Goal: Navigation & Orientation: Find specific page/section

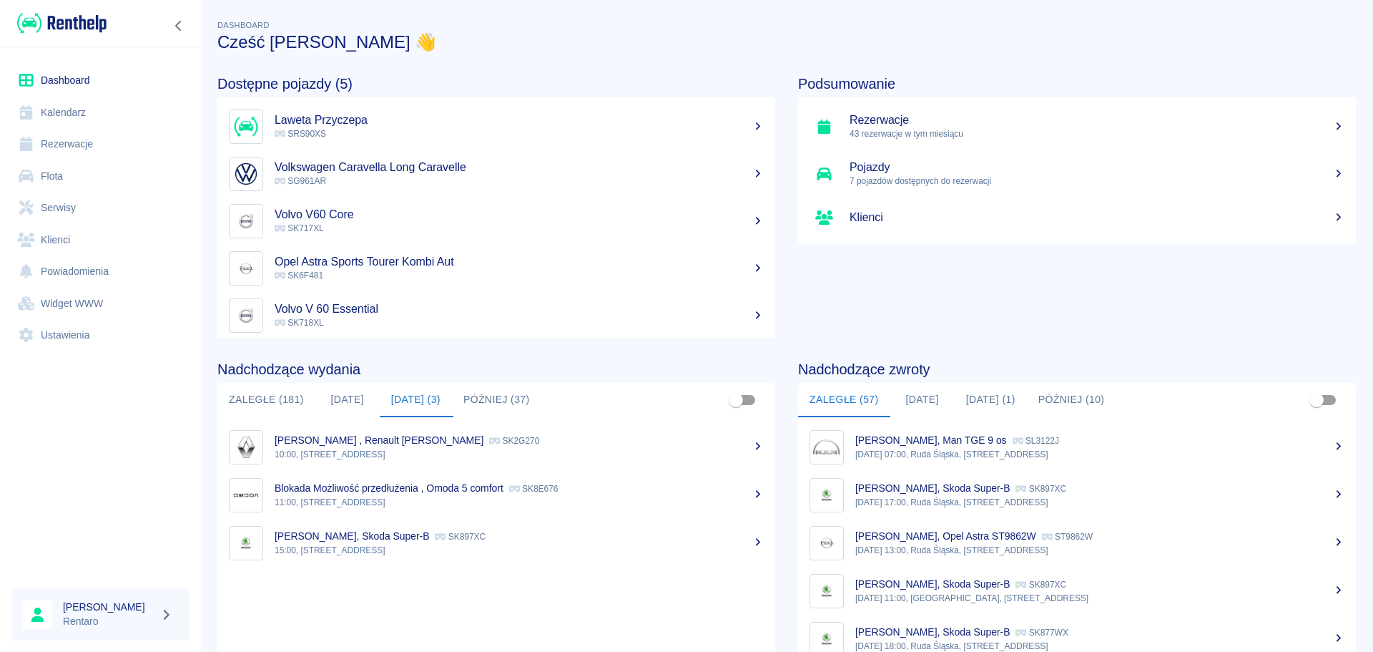
click at [42, 110] on link "Kalendarz" at bounding box center [100, 113] width 178 height 32
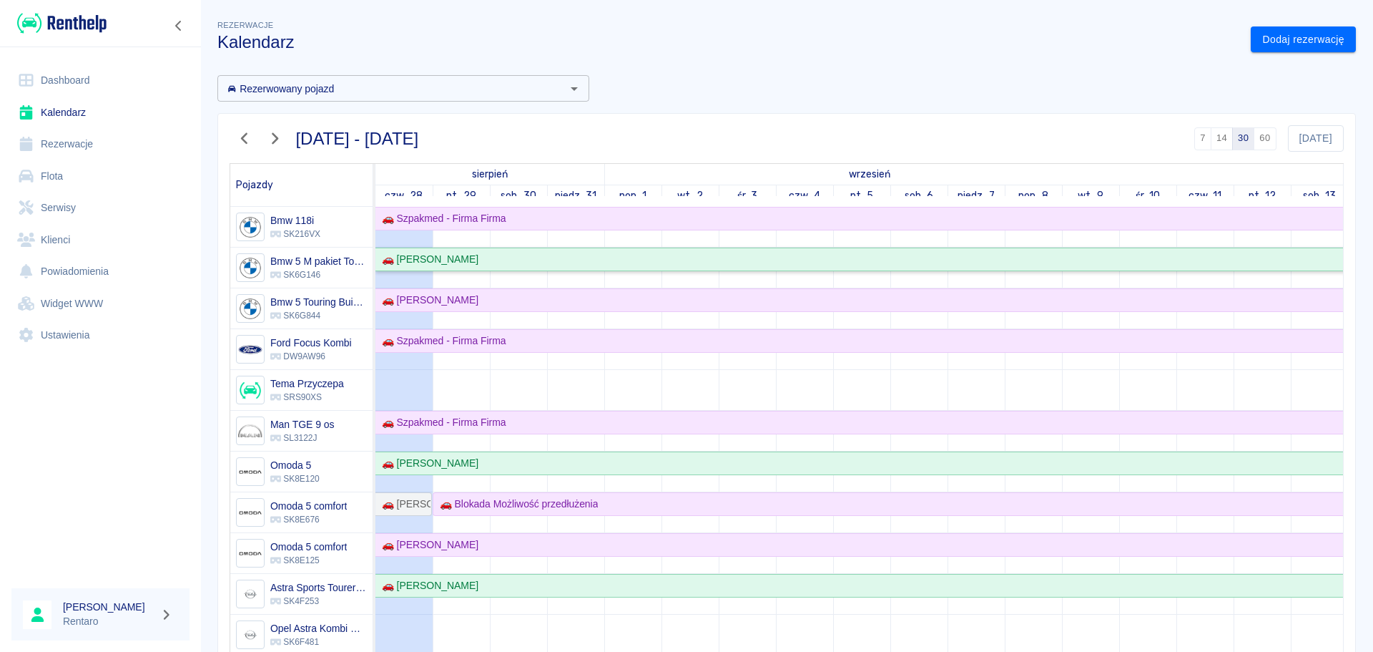
click at [469, 263] on div "🚗 [PERSON_NAME]" at bounding box center [427, 259] width 102 height 15
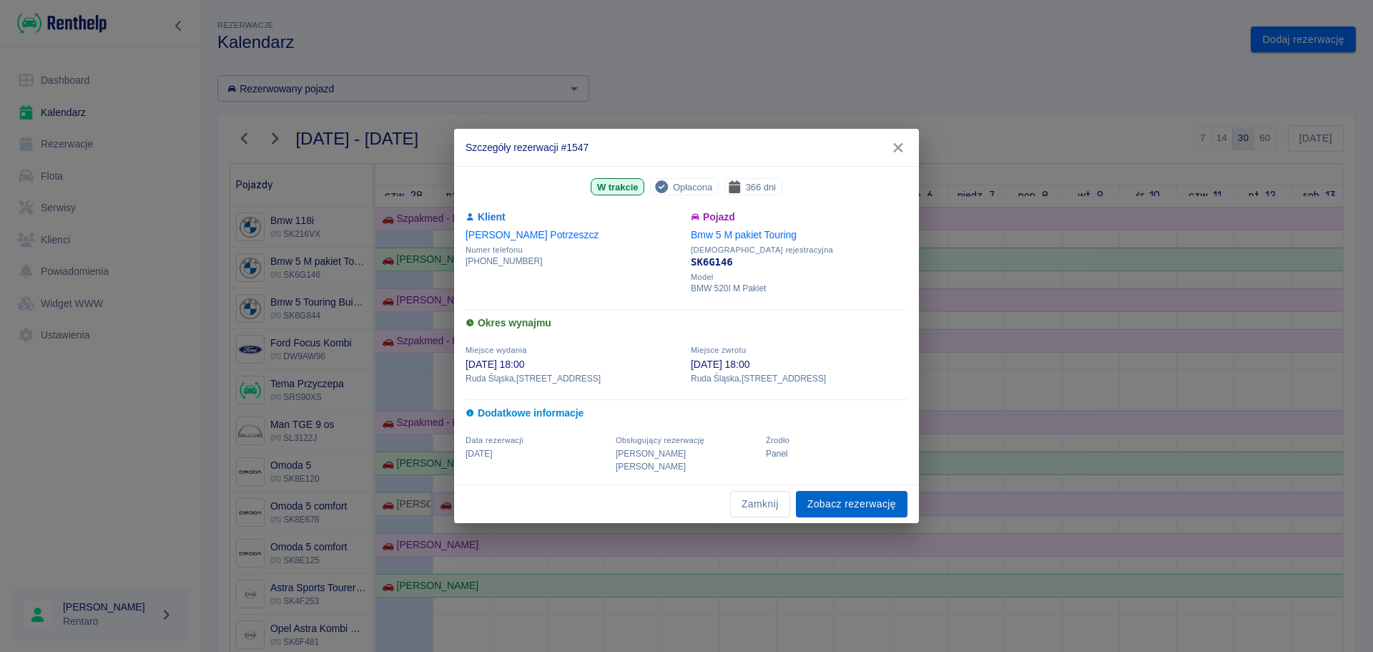
click at [832, 499] on link "Zobacz rezerwację" at bounding box center [852, 504] width 112 height 26
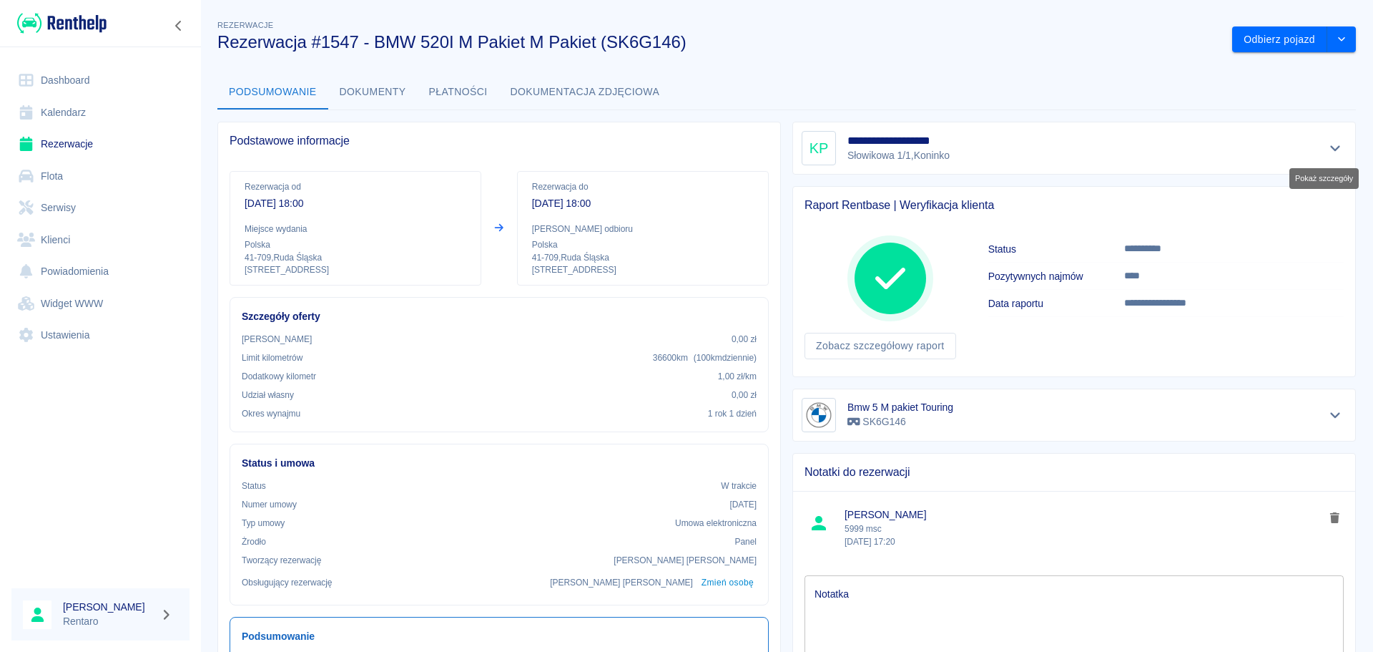
click at [1333, 149] on button "Pokaż szczegóły" at bounding box center [1336, 148] width 24 height 20
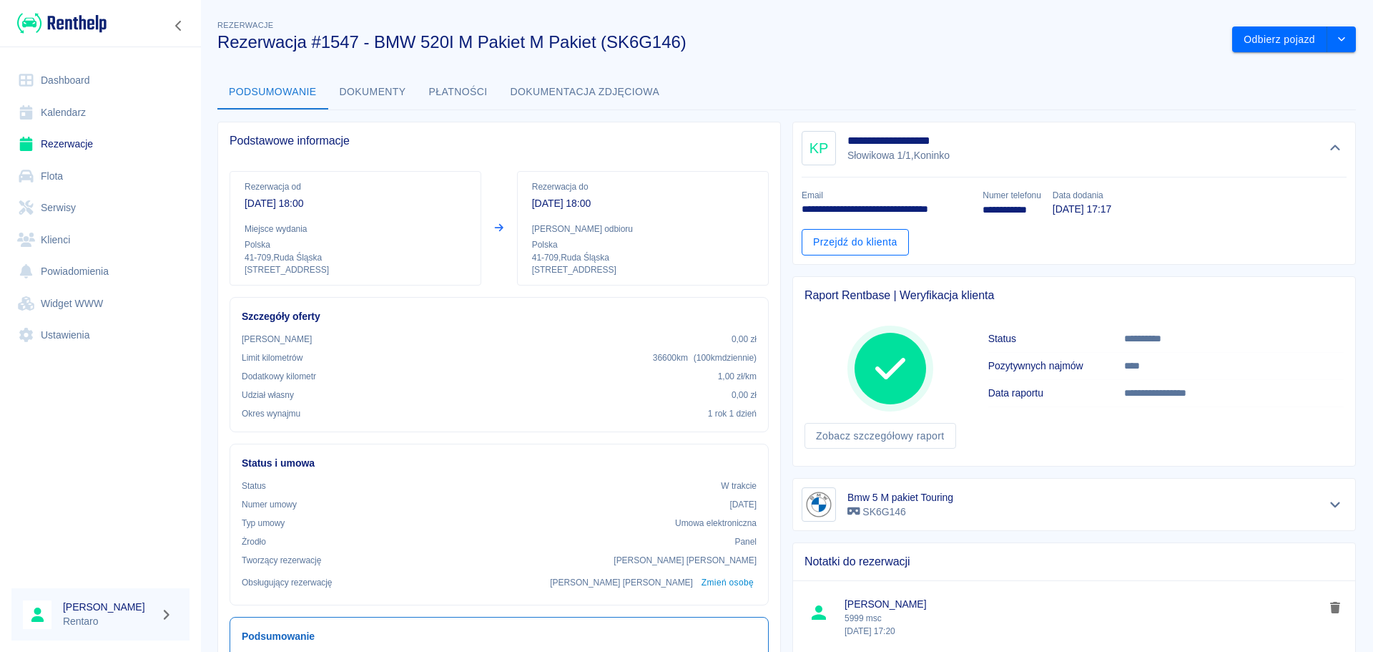
click at [885, 233] on link "Przejdź do klienta" at bounding box center [855, 242] width 107 height 26
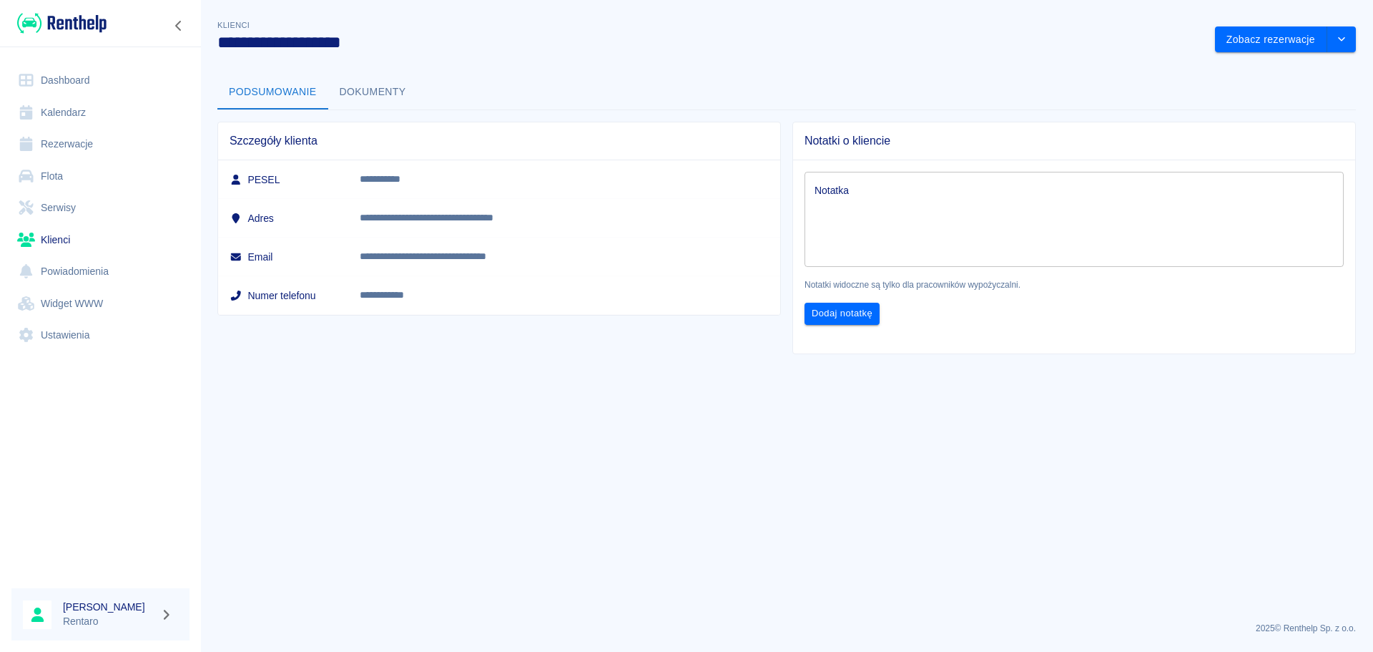
click at [357, 87] on button "Dokumenty" at bounding box center [372, 92] width 89 height 34
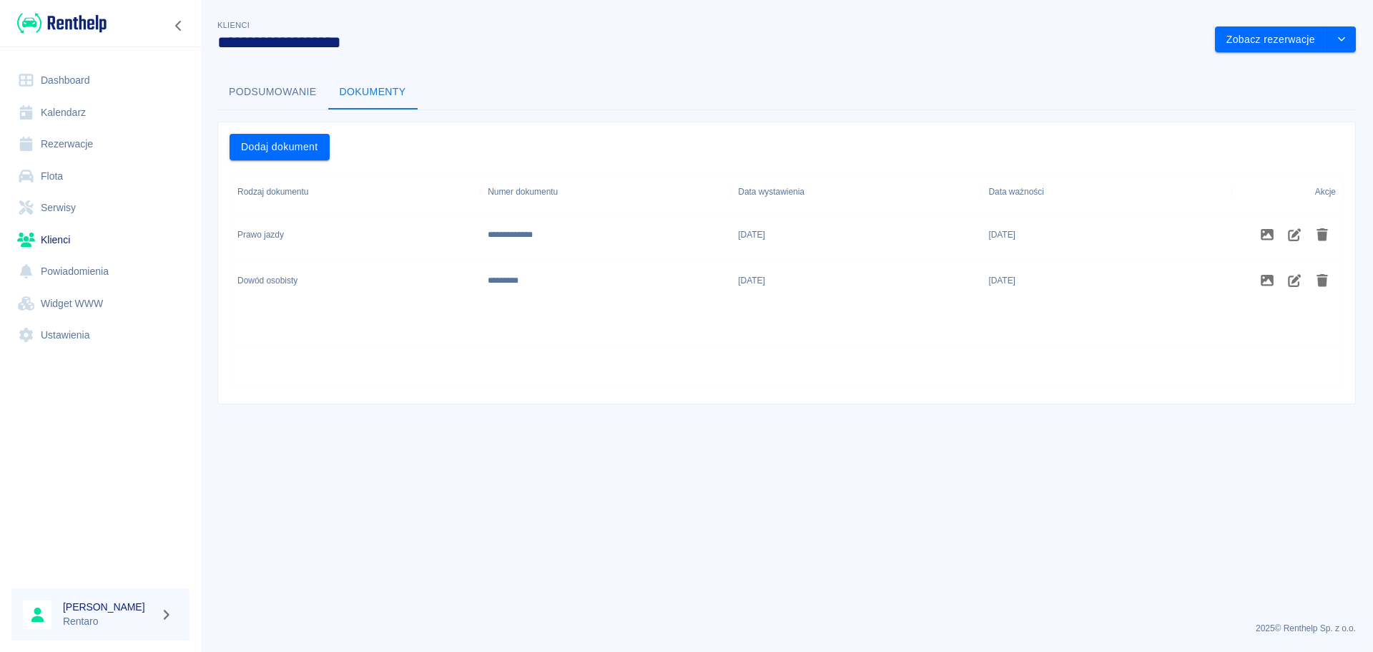
click at [277, 92] on button "Podsumowanie" at bounding box center [272, 92] width 111 height 34
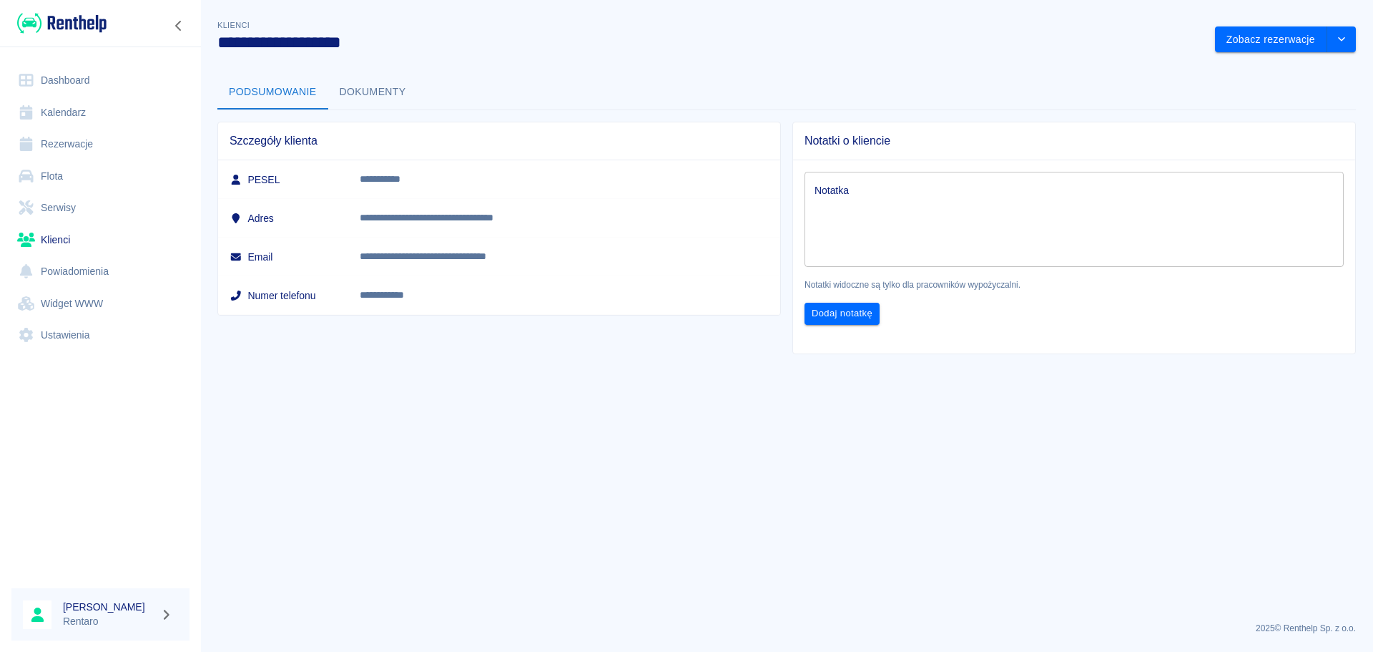
click at [368, 91] on button "Dokumenty" at bounding box center [372, 92] width 89 height 34
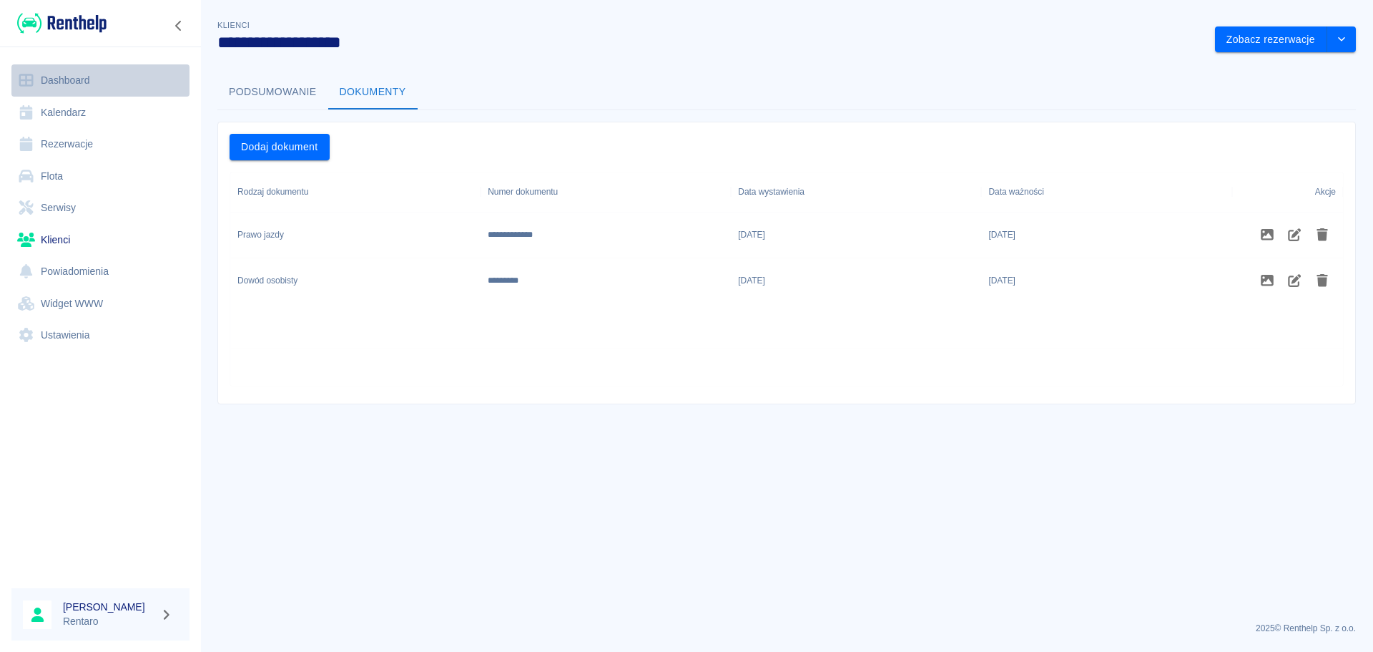
click at [29, 82] on icon at bounding box center [26, 80] width 18 height 14
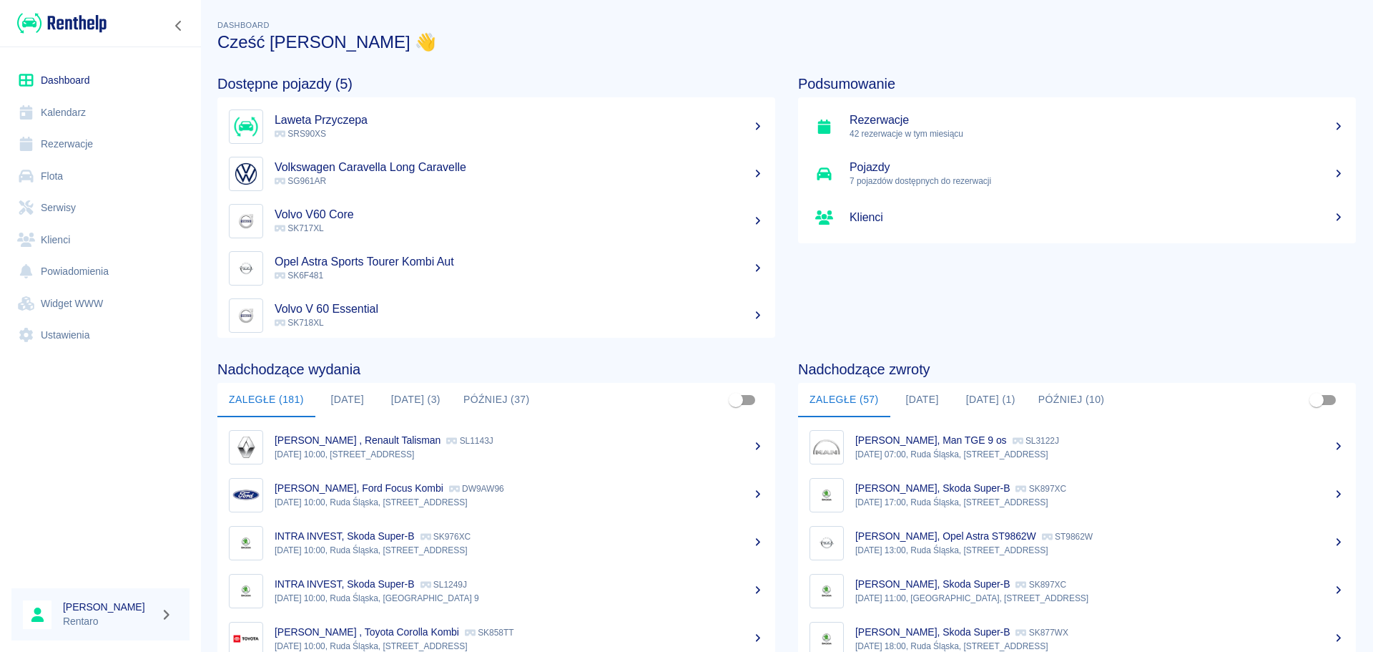
click at [404, 393] on button "[DATE] (3)" at bounding box center [416, 400] width 72 height 34
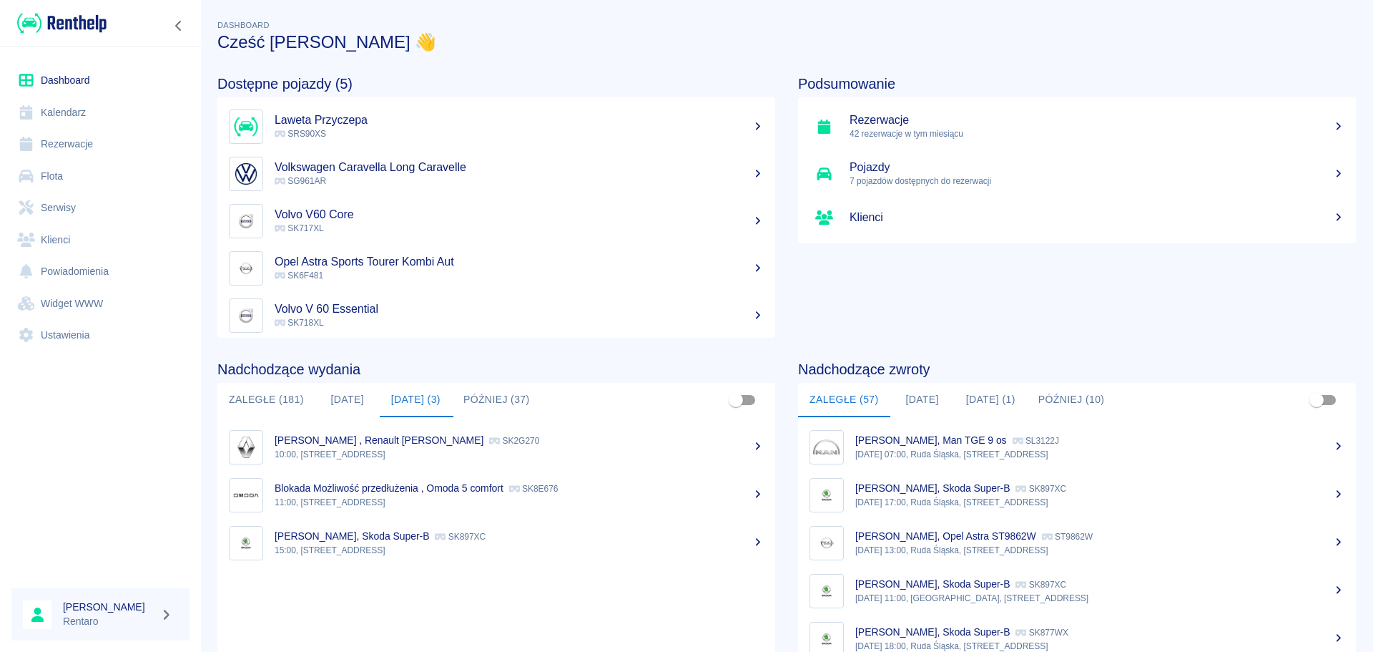
click at [975, 394] on button "[DATE] (1)" at bounding box center [991, 400] width 72 height 34
